Goal: Find specific page/section: Find specific page/section

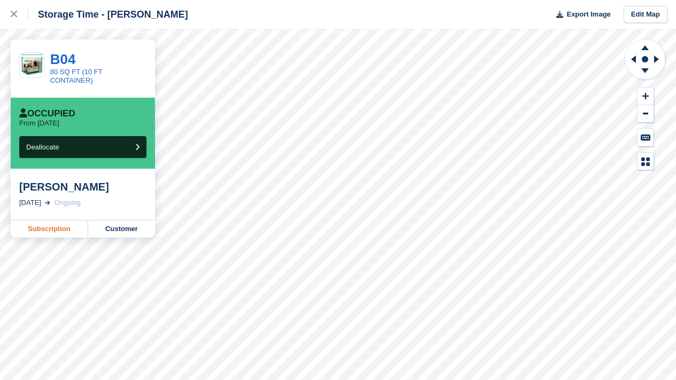
click at [57, 226] on link "Subscription" at bounding box center [49, 229] width 77 height 17
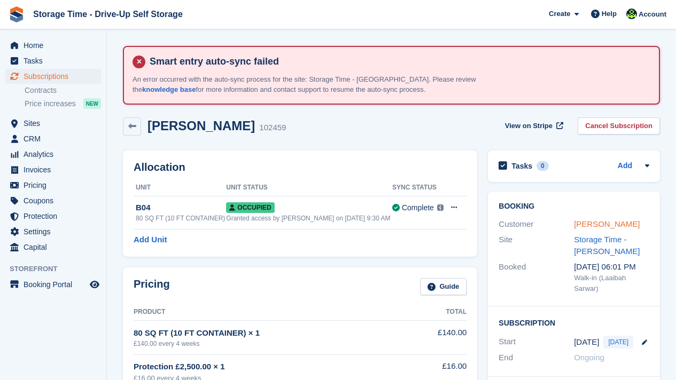
click at [596, 222] on link "[PERSON_NAME]" at bounding box center [607, 224] width 66 height 9
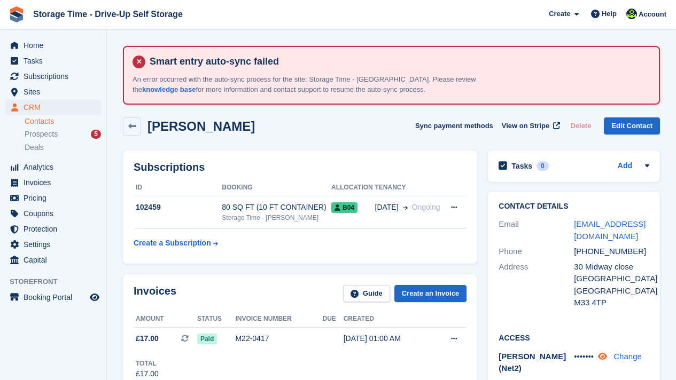
click at [605, 360] on icon at bounding box center [602, 357] width 9 height 8
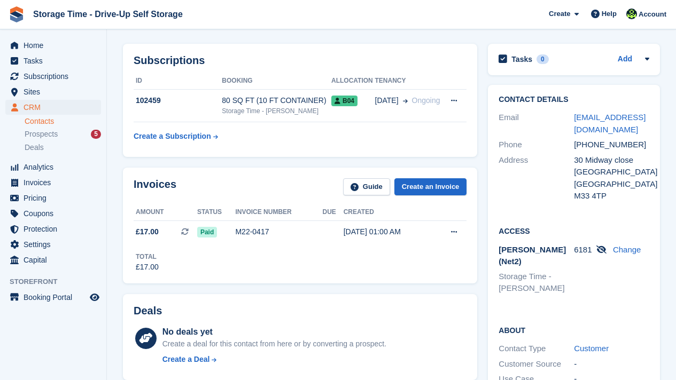
scroll to position [85, 0]
